Goal: Information Seeking & Learning: Learn about a topic

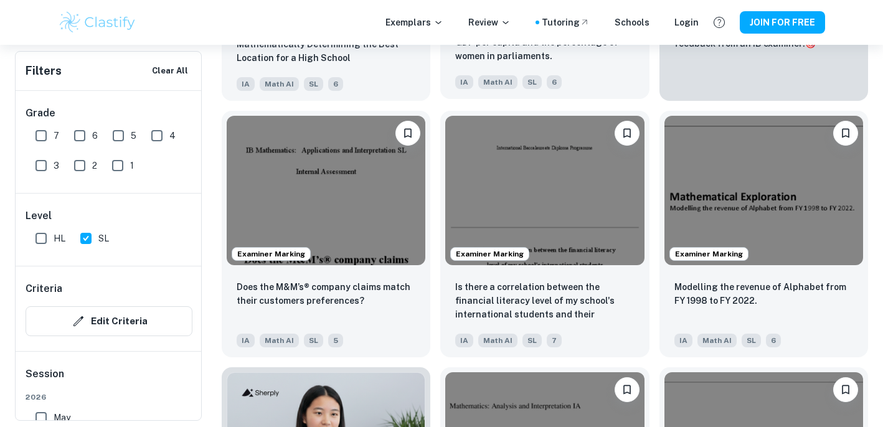
scroll to position [617, 0]
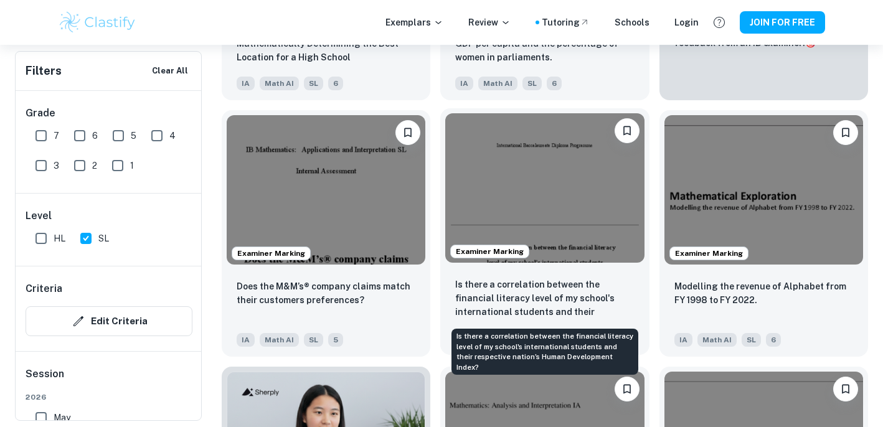
click at [591, 280] on p "Is there a correlation between the financial literacy level of my school's inte…" at bounding box center [544, 299] width 179 height 42
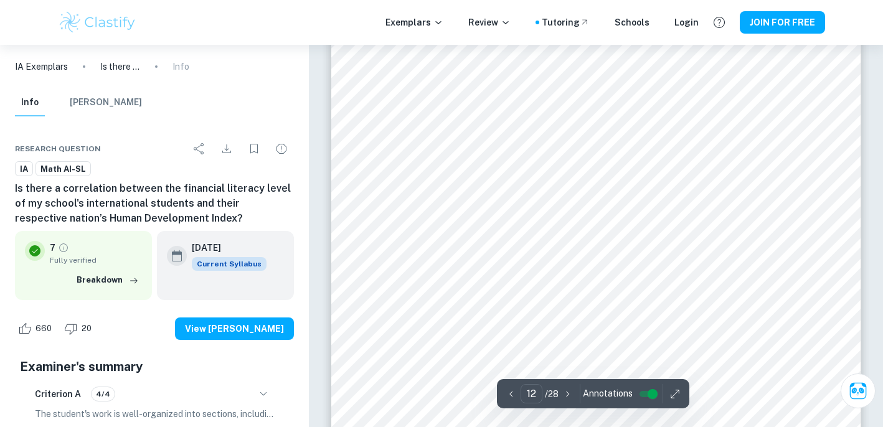
scroll to position [7917, 0]
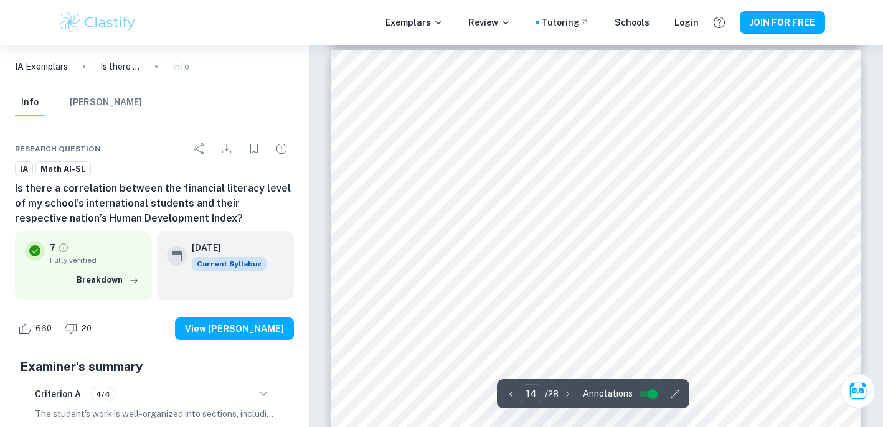
type input "13"
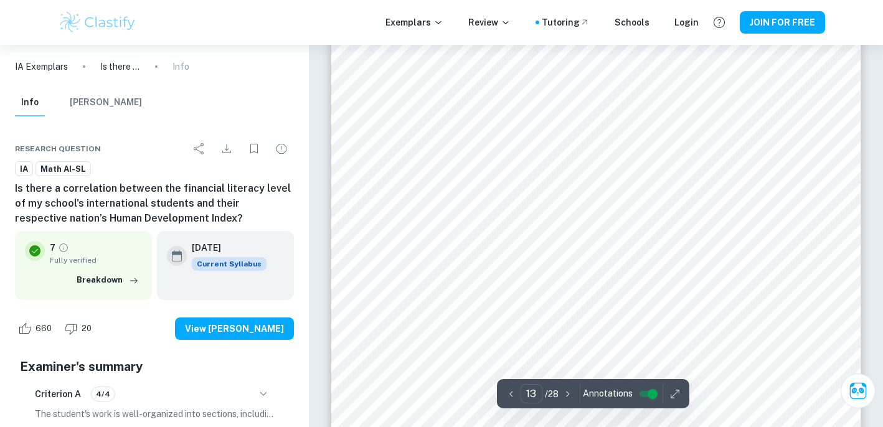
click at [601, 190] on div at bounding box center [606, 183] width 391 height 17
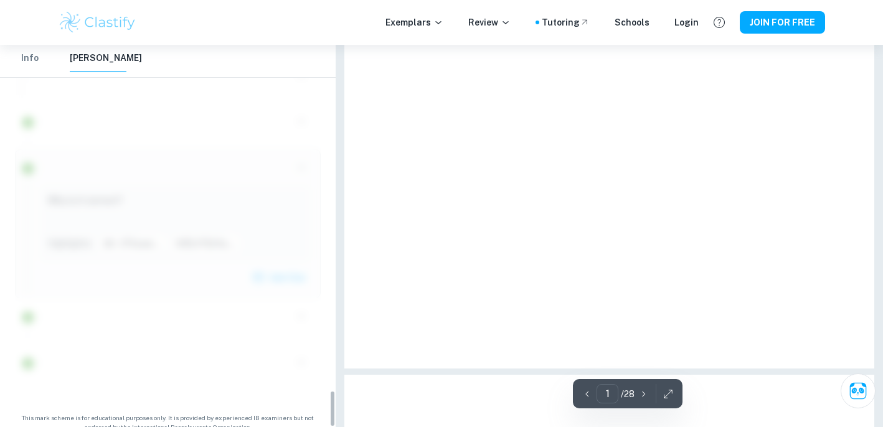
type input "13"
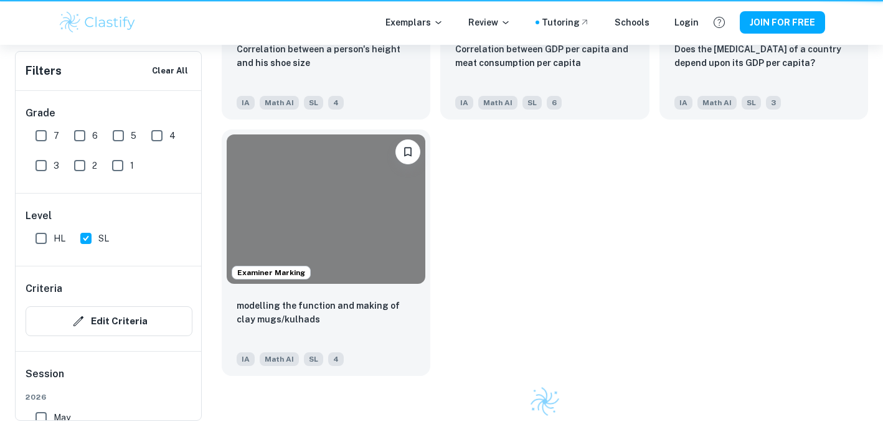
scroll to position [617, 0]
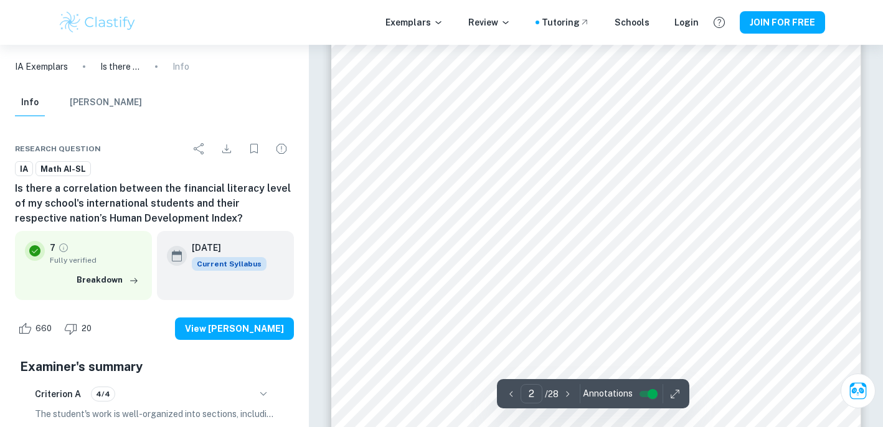
scroll to position [995, 0]
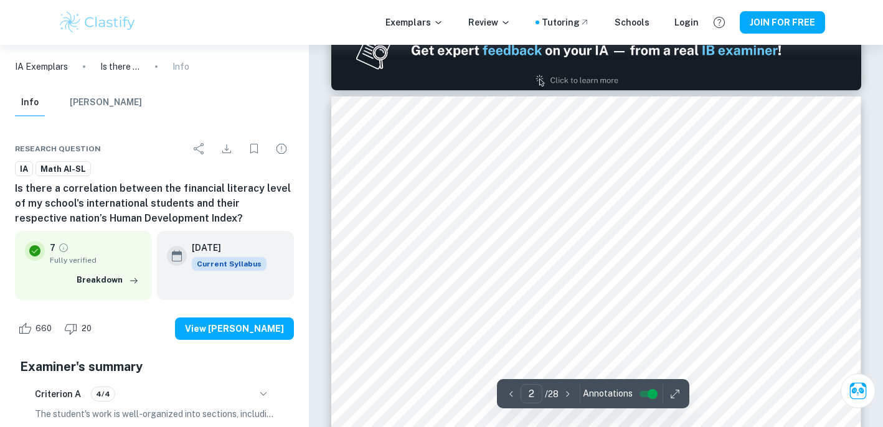
type input "1"
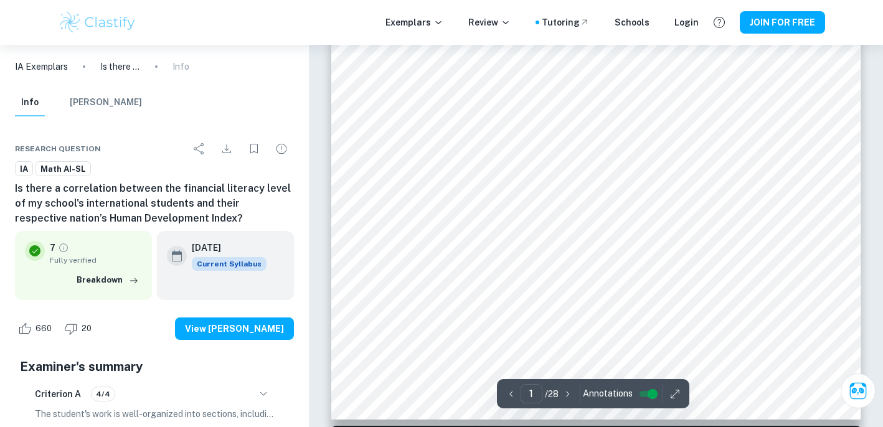
scroll to position [321, 0]
